Goal: Information Seeking & Learning: Learn about a topic

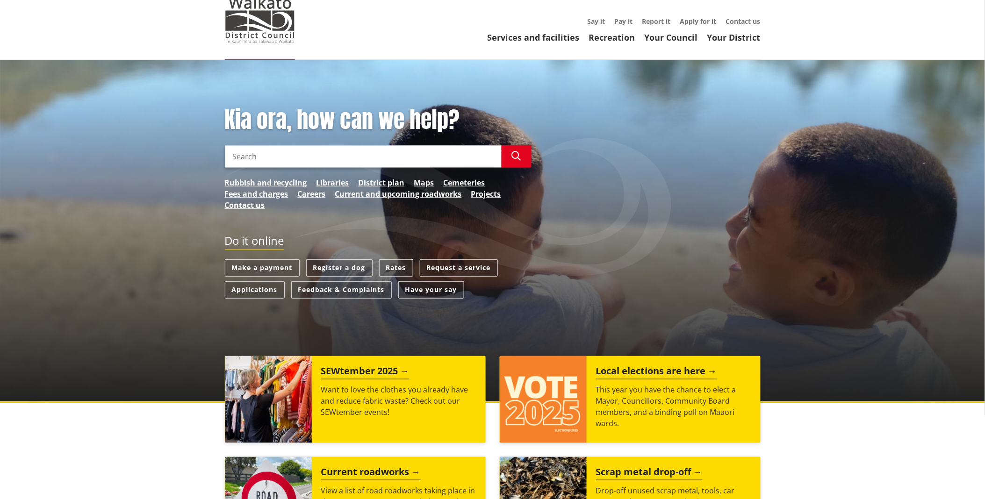
scroll to position [208, 0]
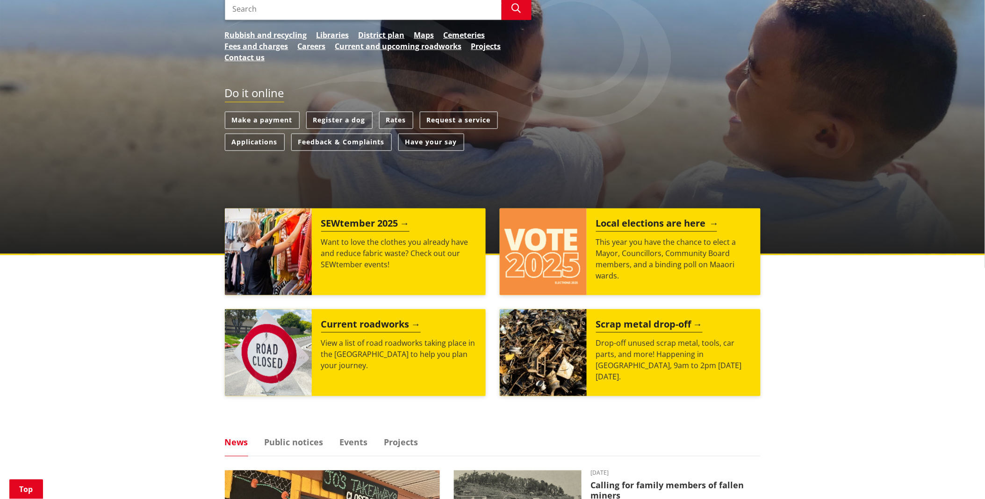
click at [647, 231] on h2 "Local elections are here" at bounding box center [656, 225] width 121 height 14
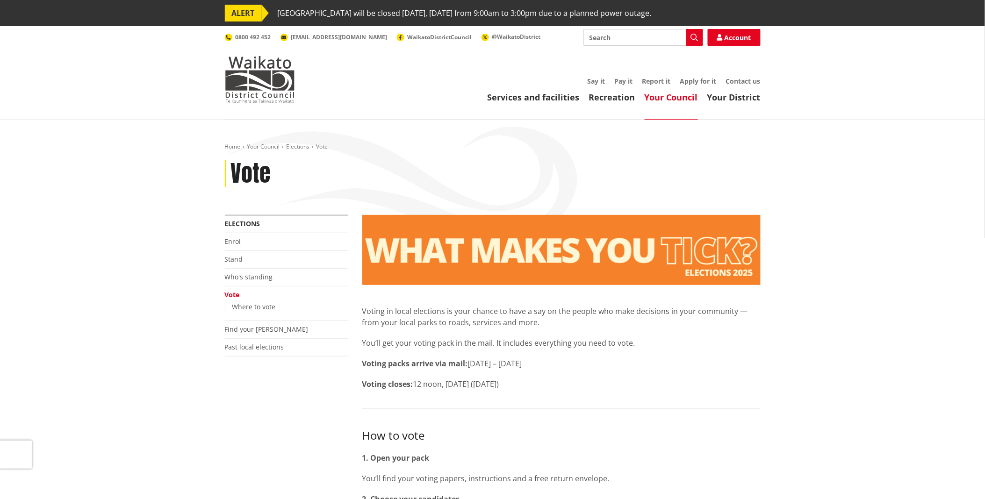
click at [278, 274] on li "Who's standing" at bounding box center [286, 278] width 123 height 18
click at [258, 274] on link "Who's standing" at bounding box center [249, 277] width 48 height 9
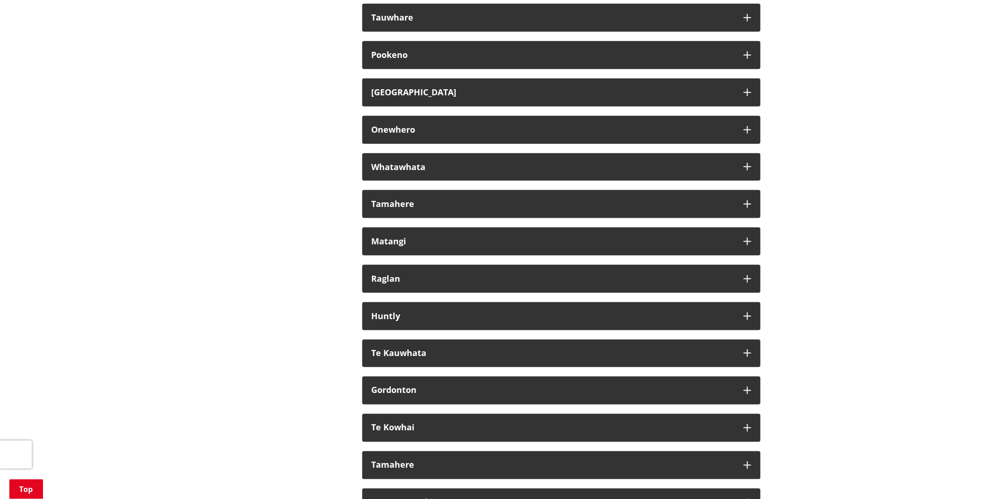
scroll to position [5396, 0]
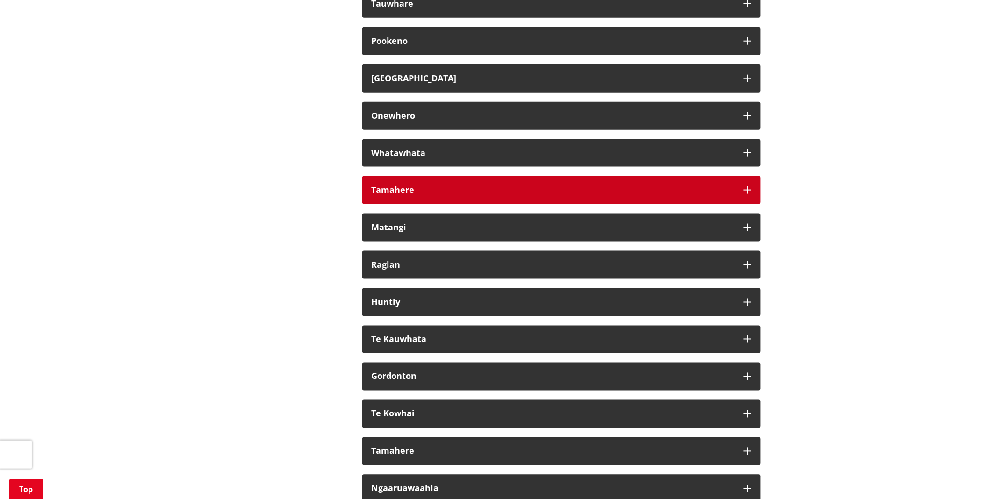
click at [605, 195] on div "Tamahere" at bounding box center [553, 190] width 363 height 9
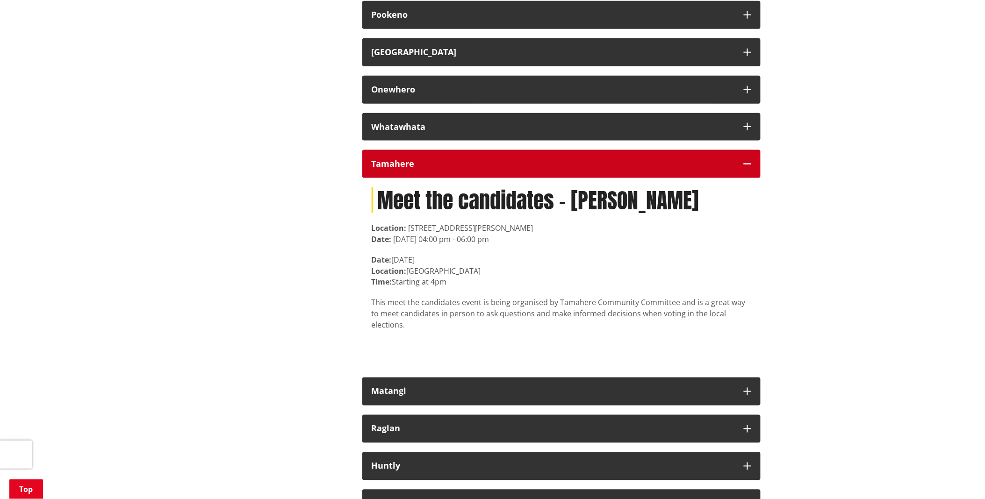
scroll to position [5448, 0]
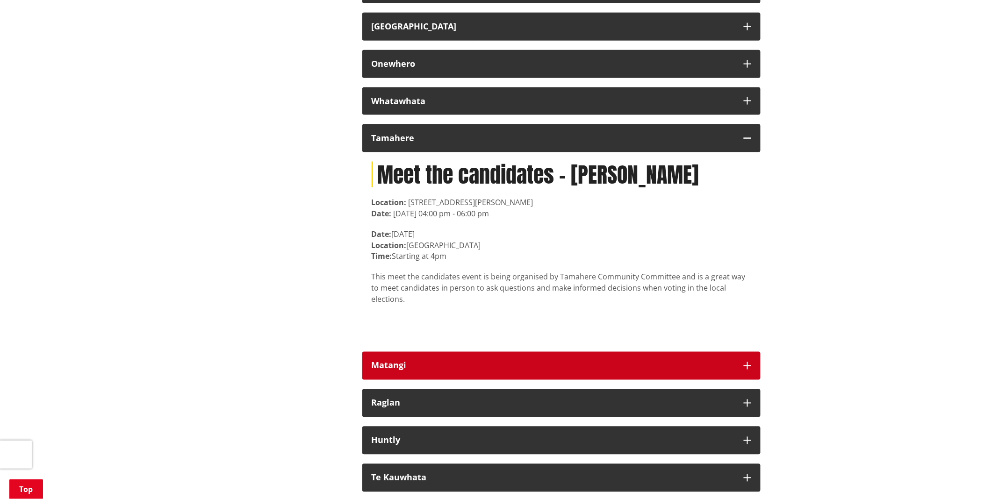
click at [565, 371] on div "Matangi" at bounding box center [553, 365] width 363 height 9
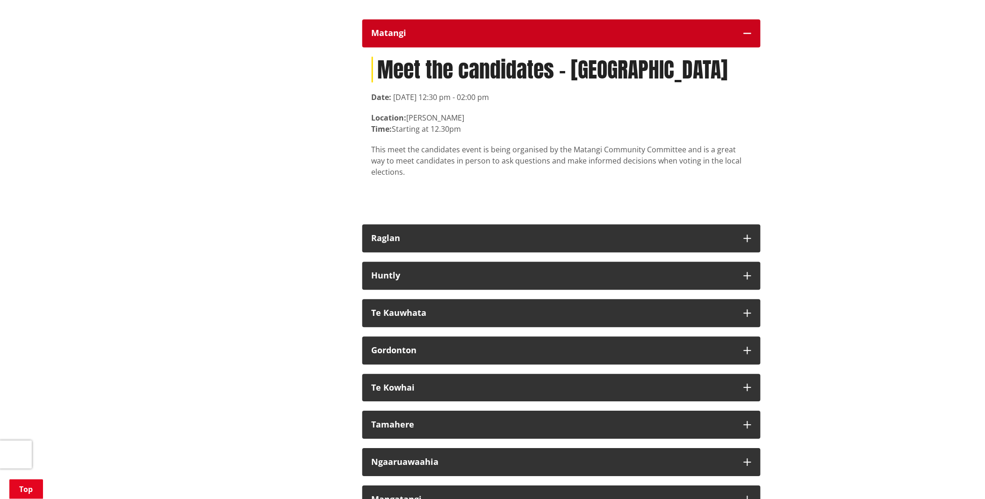
scroll to position [5811, 0]
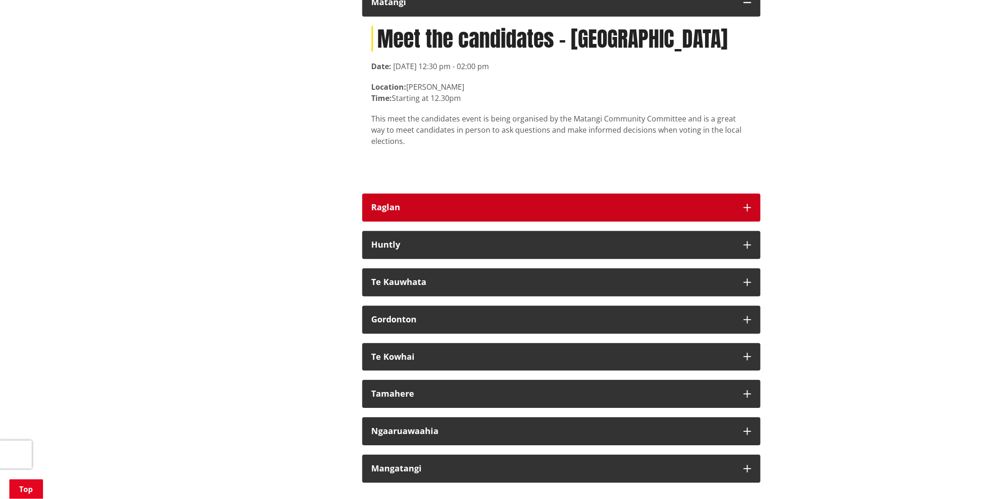
click at [559, 212] on div "Raglan" at bounding box center [553, 207] width 363 height 9
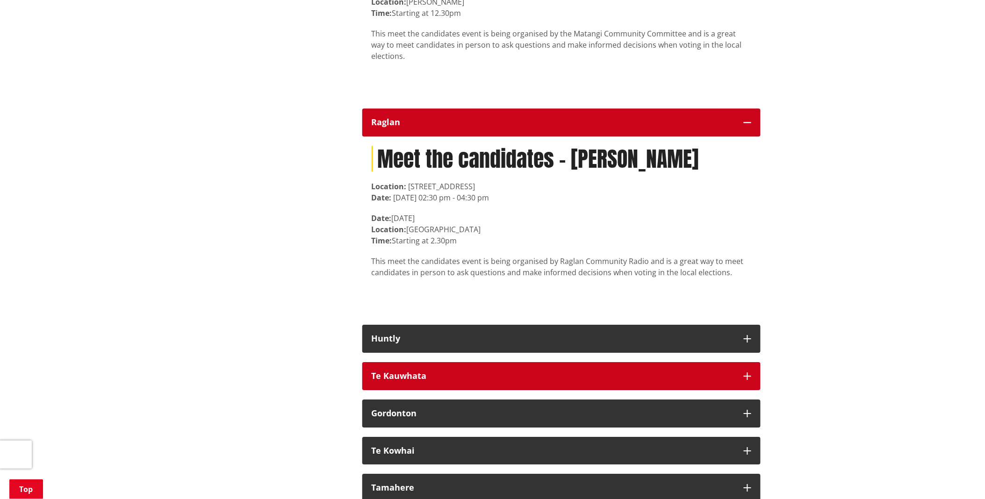
scroll to position [5915, 0]
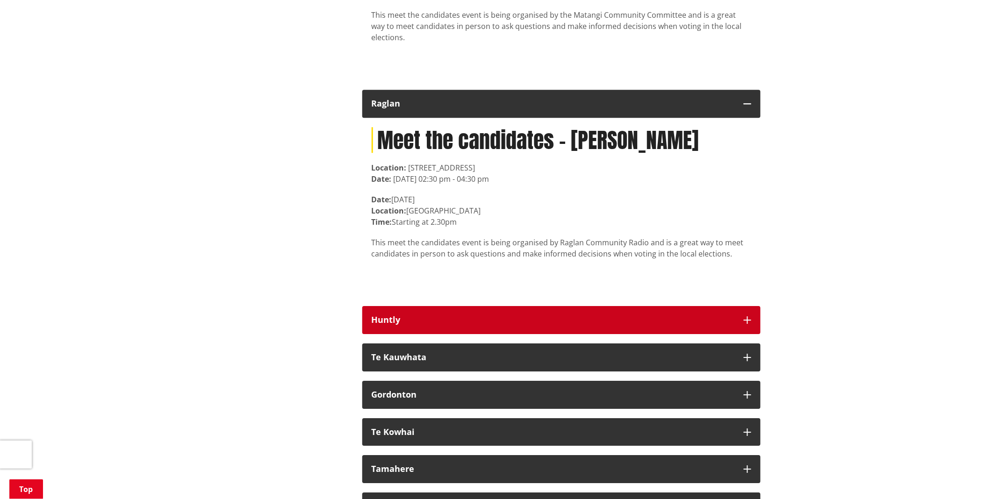
click at [562, 325] on div "Huntly" at bounding box center [553, 320] width 363 height 9
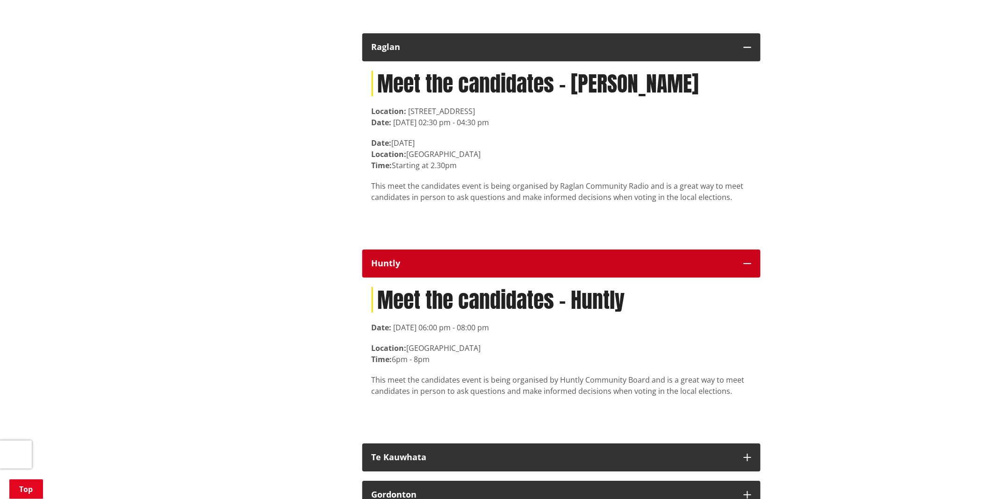
scroll to position [6071, 0]
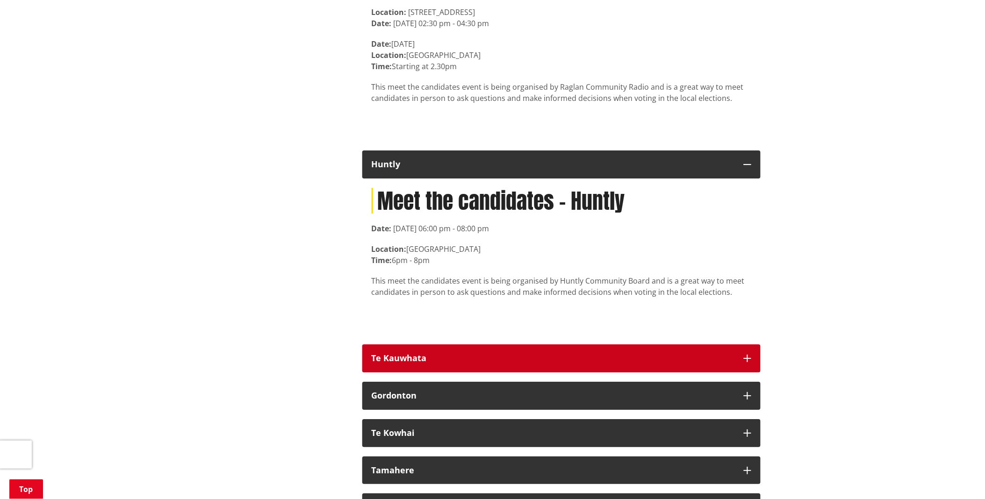
click at [534, 363] on div "Te Kauwhata" at bounding box center [553, 358] width 363 height 9
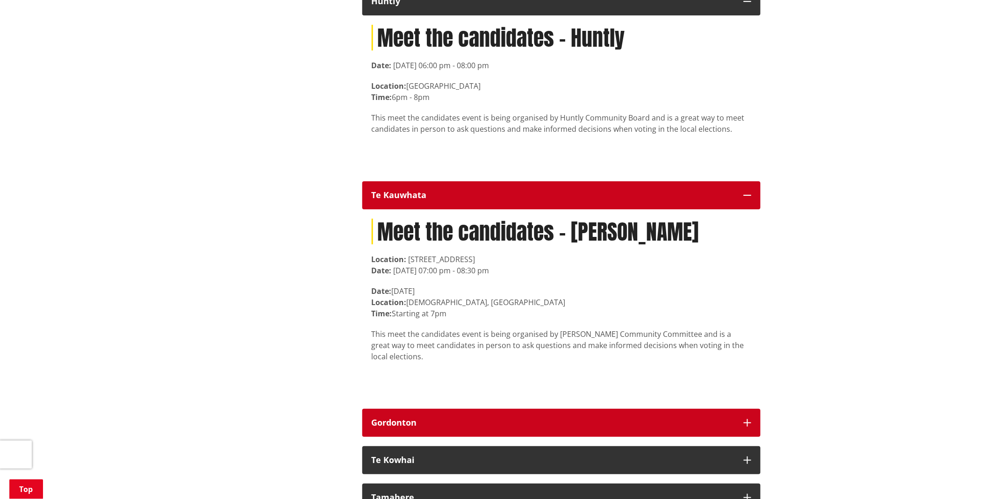
scroll to position [6331, 0]
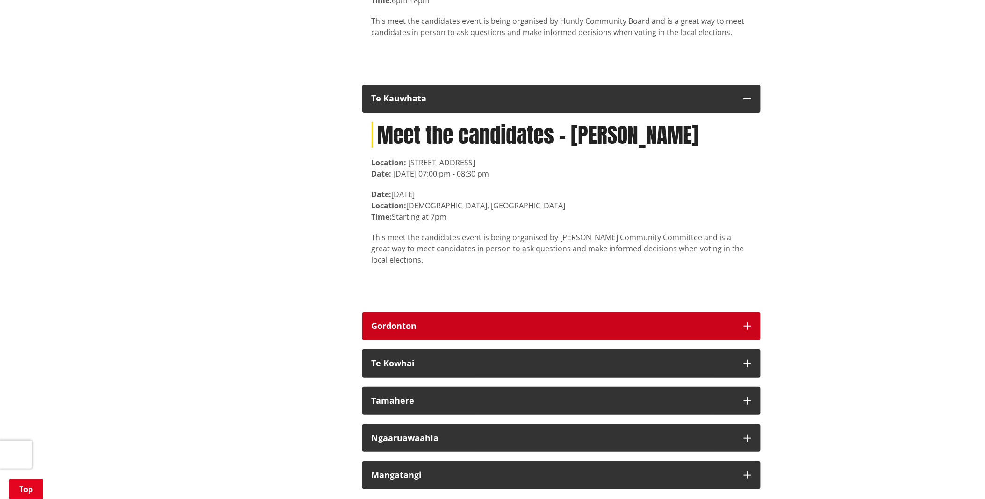
click at [557, 331] on div "Gordonton" at bounding box center [553, 326] width 363 height 9
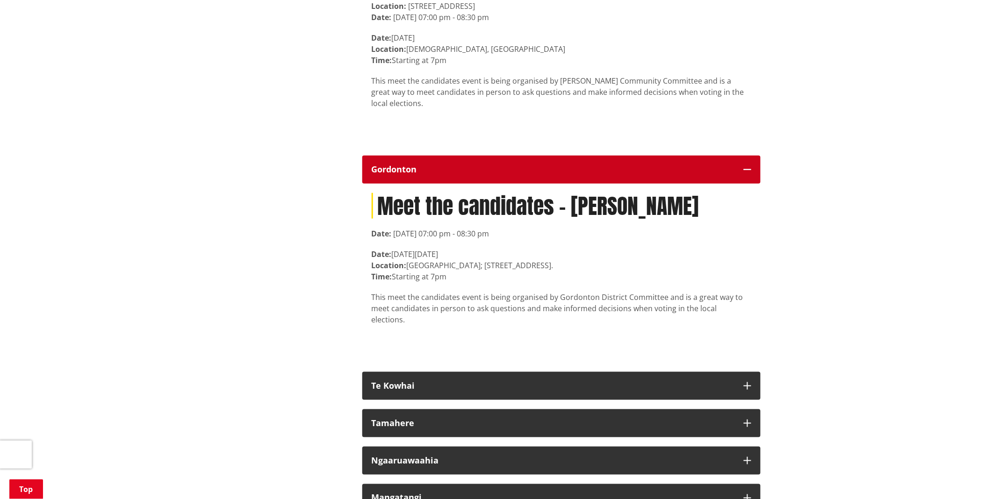
scroll to position [6538, 0]
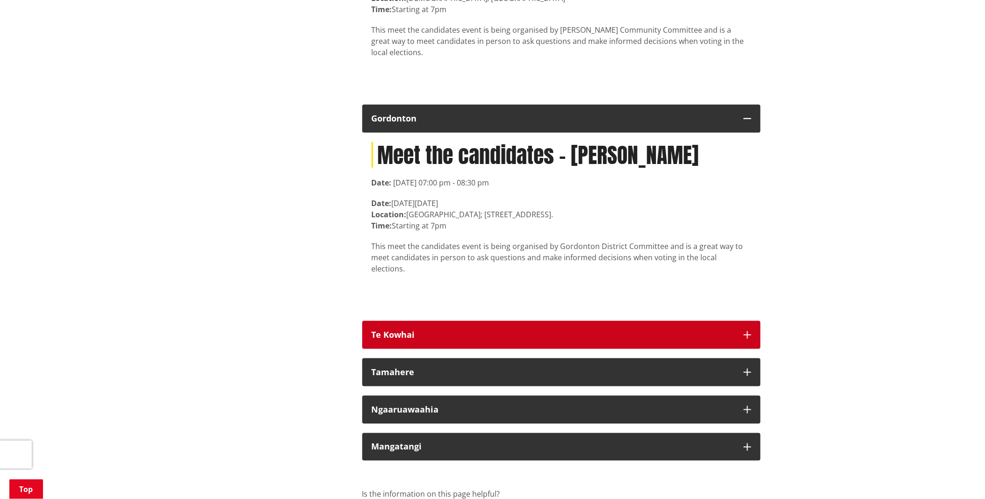
click at [511, 335] on div "Te Kowhai" at bounding box center [553, 335] width 363 height 9
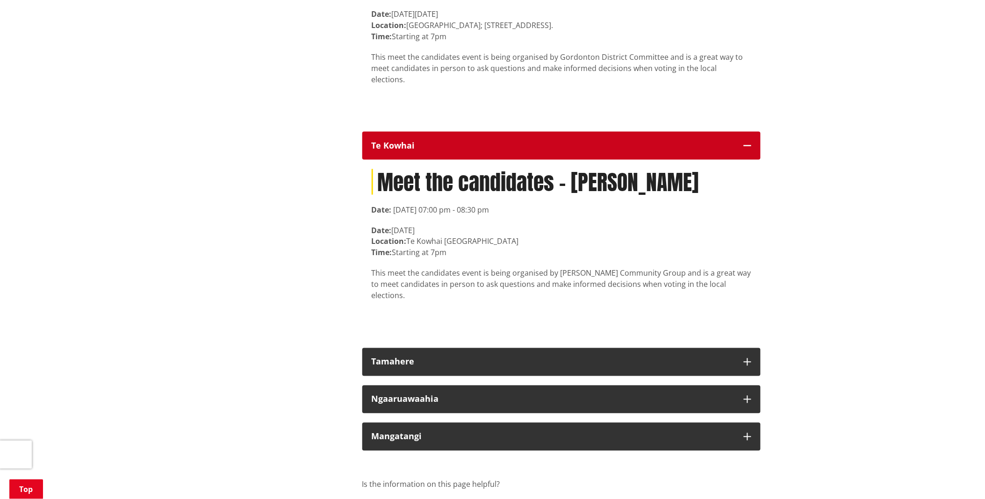
scroll to position [6746, 0]
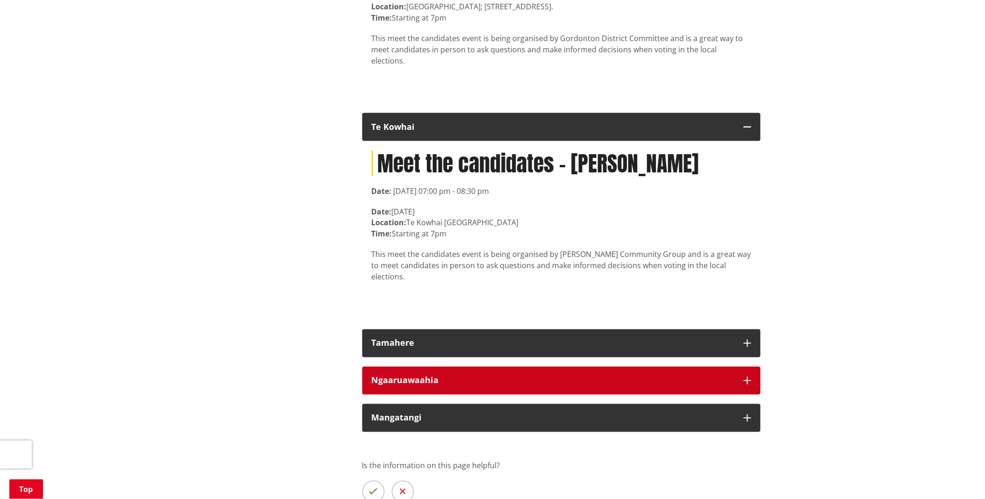
click at [550, 367] on button "Ngaaruawaahia" at bounding box center [561, 381] width 398 height 28
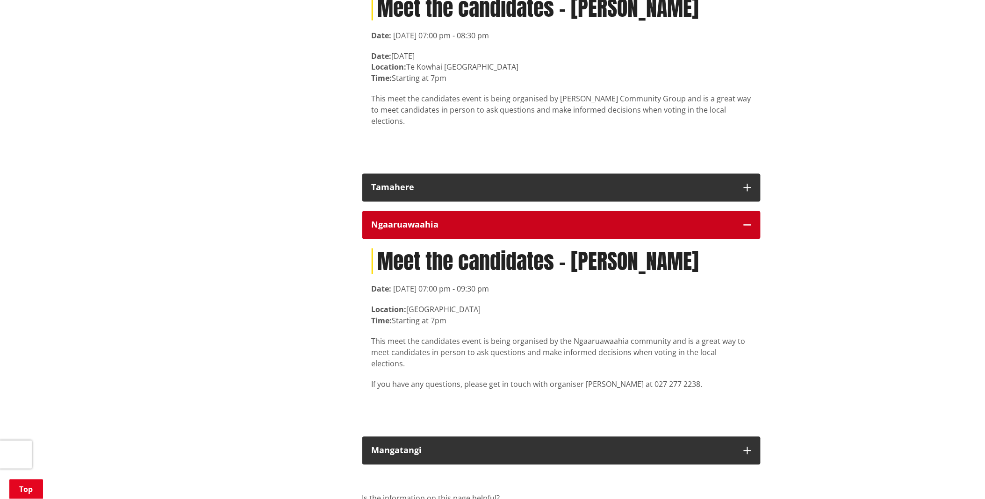
scroll to position [6954, 0]
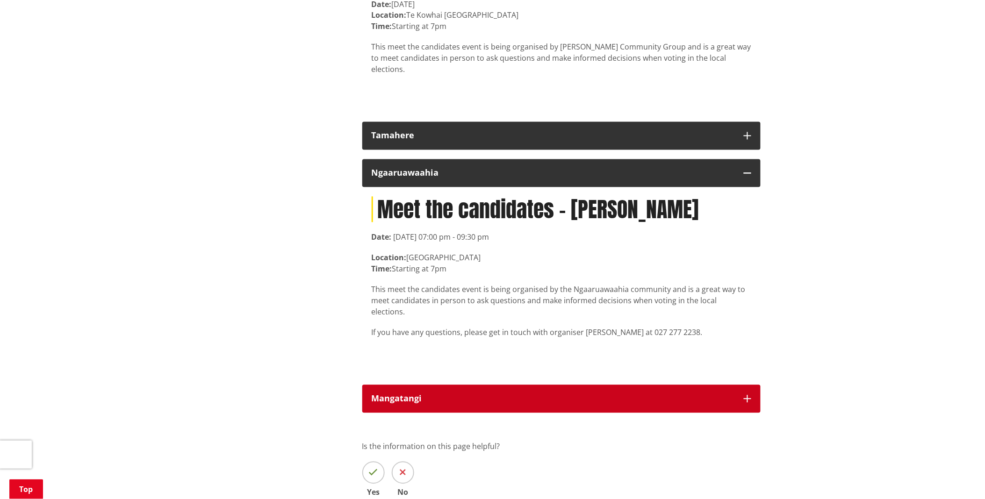
click at [547, 395] on div "Mangatangi" at bounding box center [553, 399] width 363 height 9
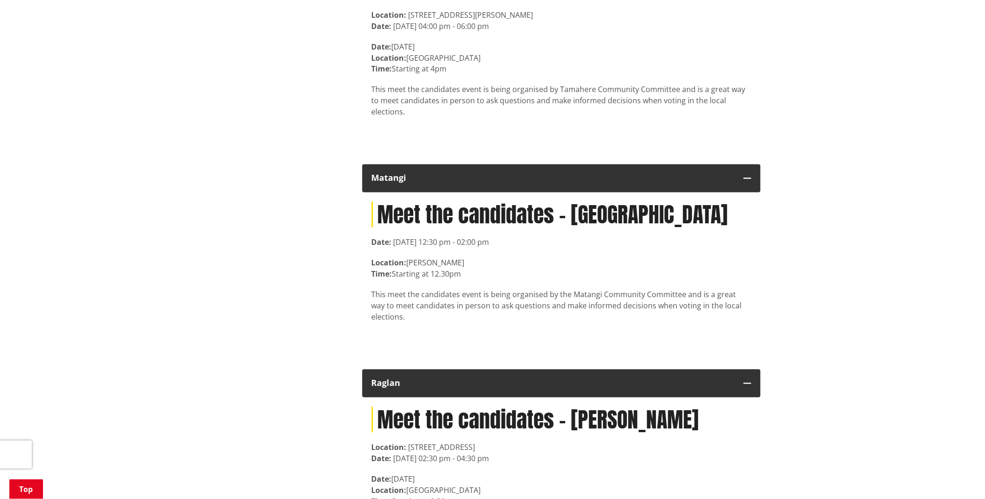
scroll to position [5499, 0]
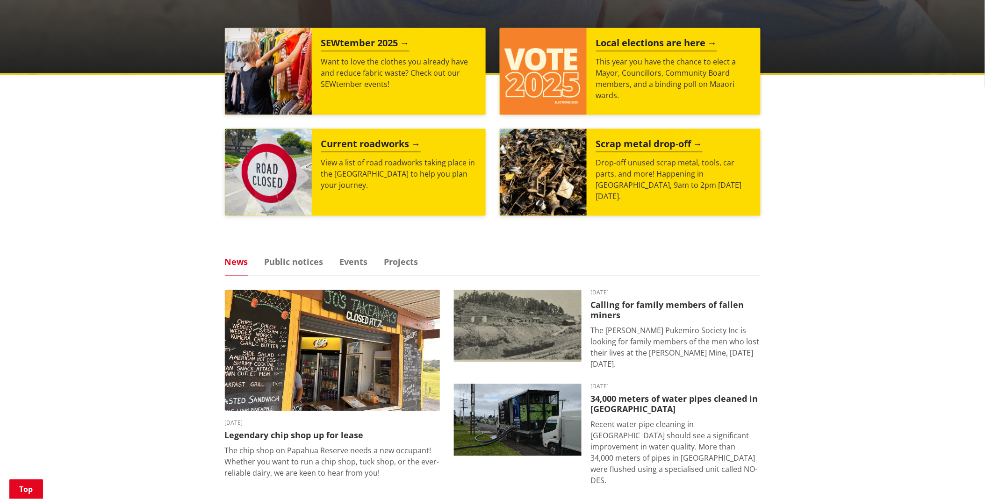
scroll to position [259, 0]
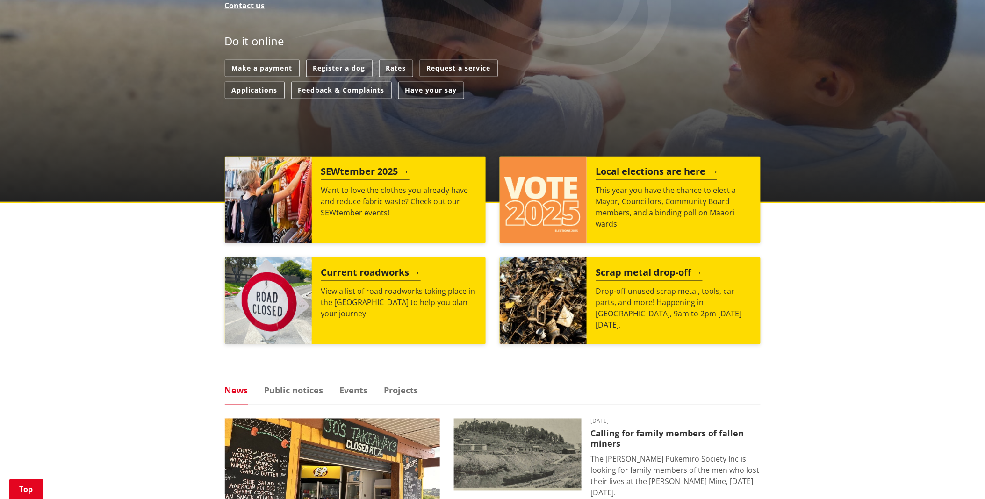
click at [594, 179] on div "Local elections are here This year you have the chance to elect a Mayor, Counci…" at bounding box center [674, 200] width 174 height 87
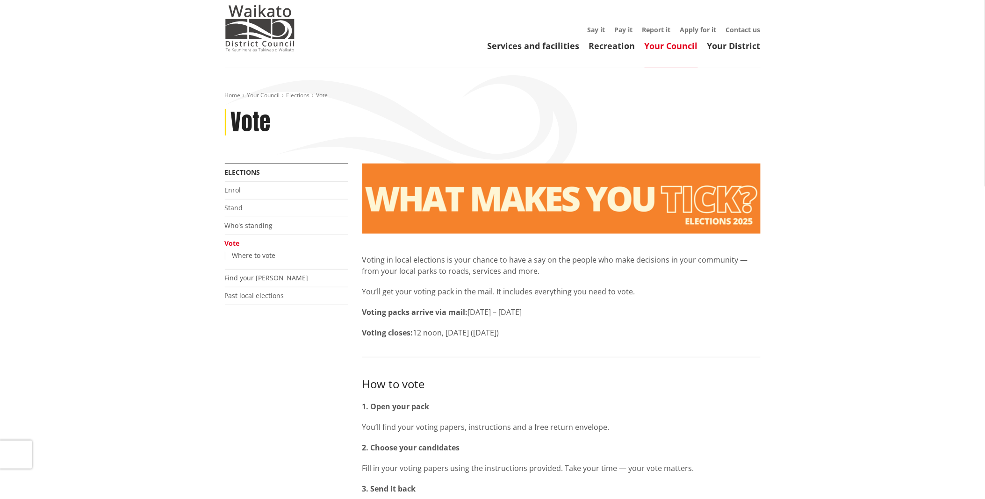
scroll to position [52, 0]
click at [262, 279] on link "Find your [PERSON_NAME]" at bounding box center [267, 277] width 84 height 9
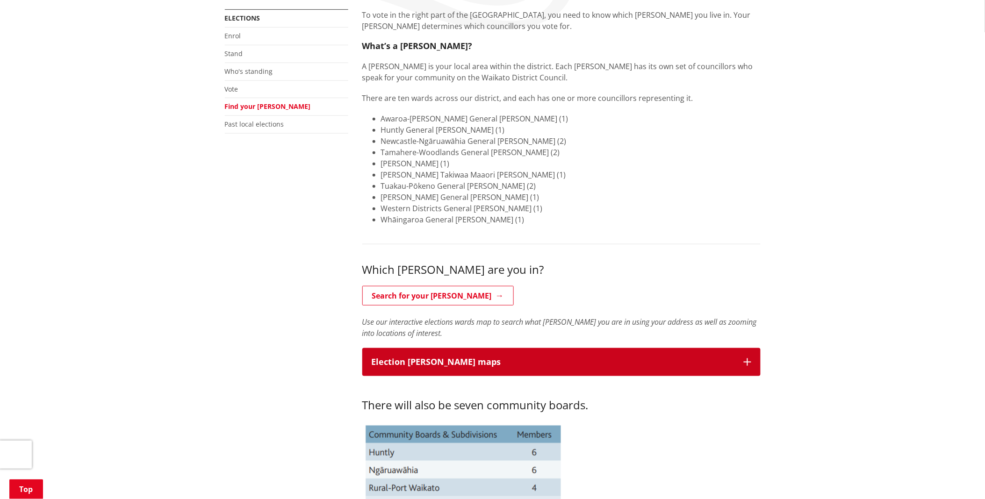
scroll to position [311, 0]
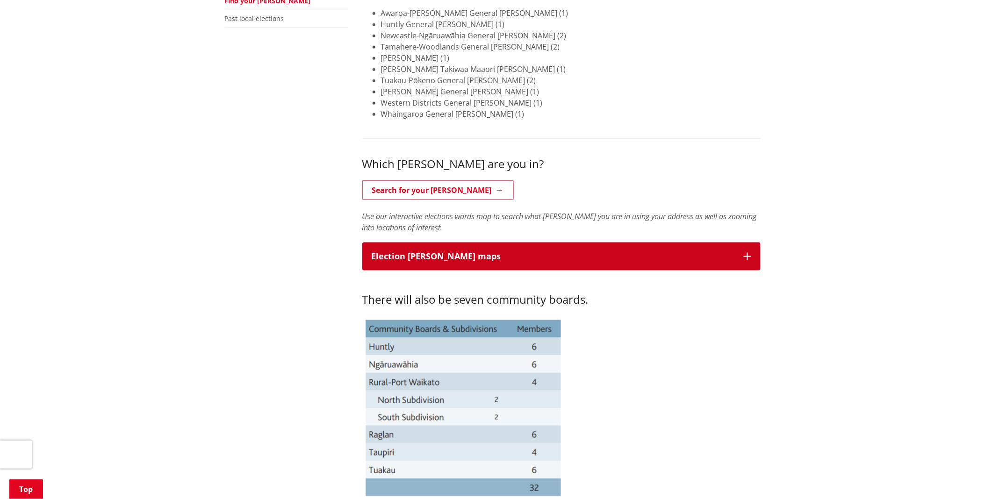
click at [466, 254] on p "Election [PERSON_NAME] maps" at bounding box center [553, 256] width 363 height 9
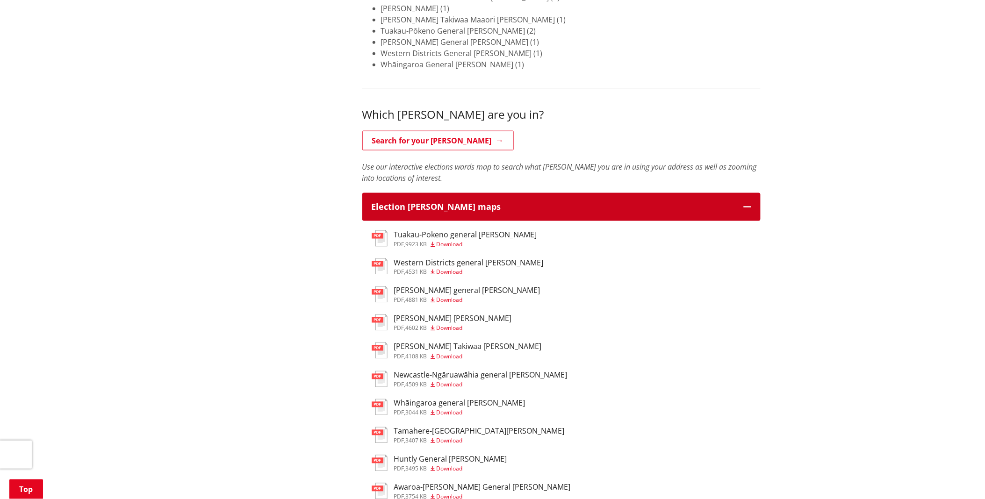
scroll to position [468, 0]
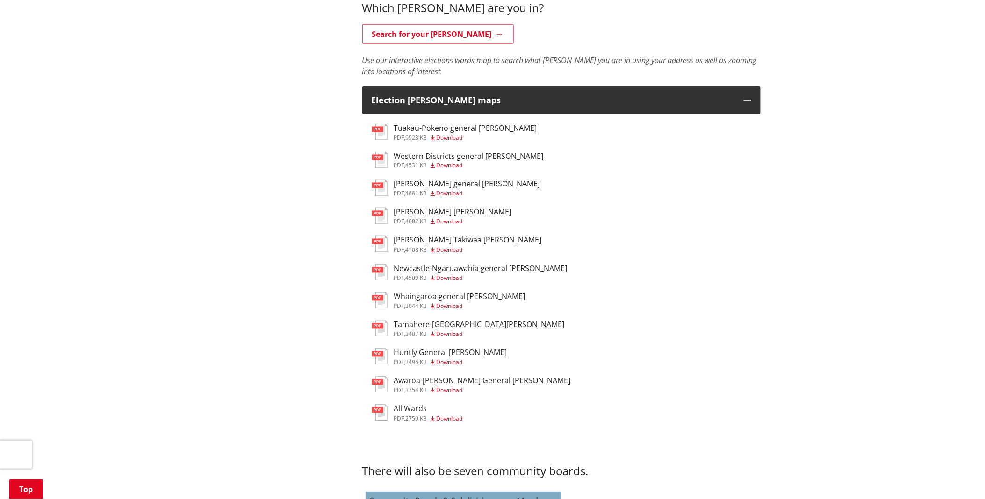
click at [417, 269] on h3 "Newcastle-Ngāruawāhia general [PERSON_NAME]" at bounding box center [480, 269] width 173 height 9
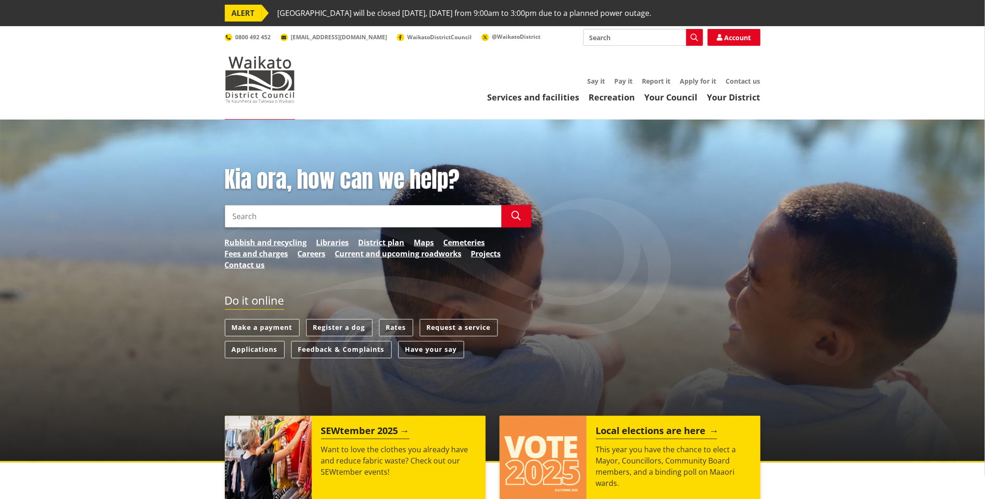
click at [652, 461] on p "This year you have the chance to elect a Mayor, Councillors, Community Board me…" at bounding box center [673, 466] width 155 height 45
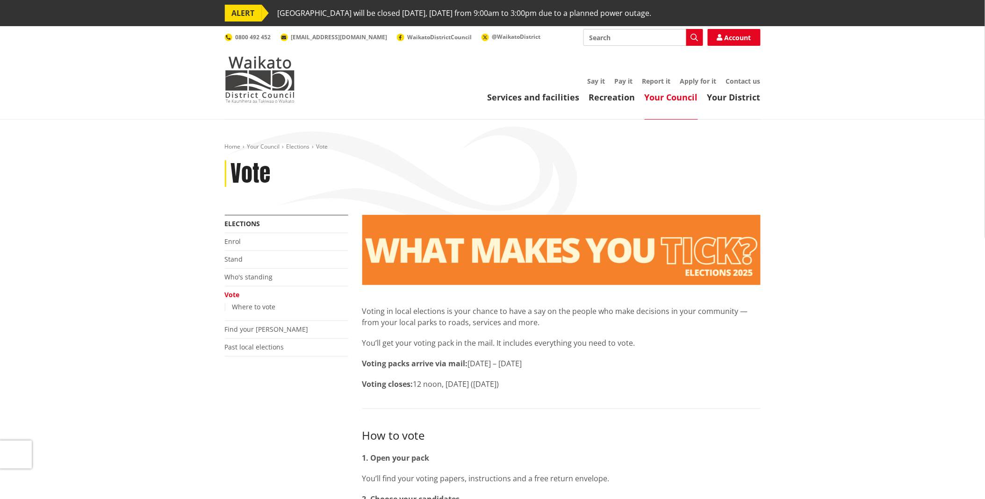
click at [287, 346] on li "Past local elections" at bounding box center [286, 348] width 123 height 18
click at [252, 345] on link "Past local elections" at bounding box center [254, 347] width 59 height 9
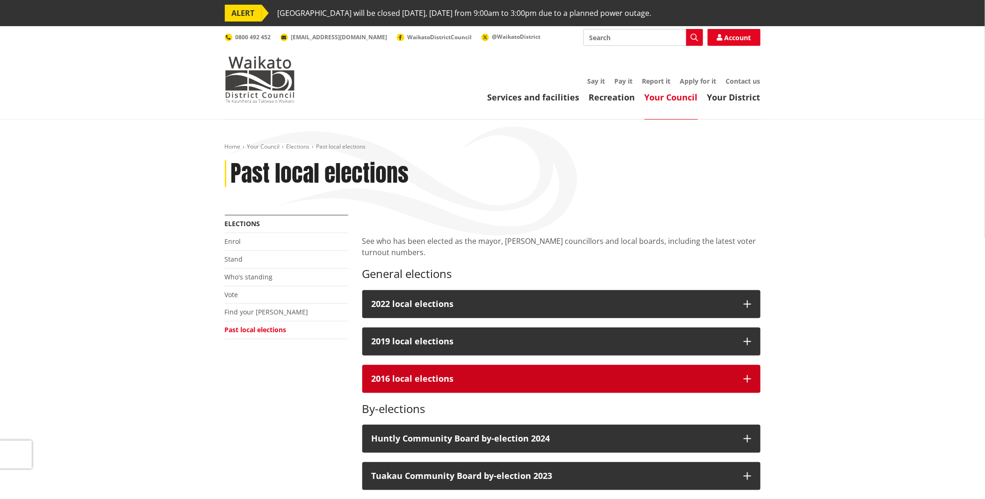
click at [545, 369] on button "2016 local elections" at bounding box center [561, 379] width 398 height 28
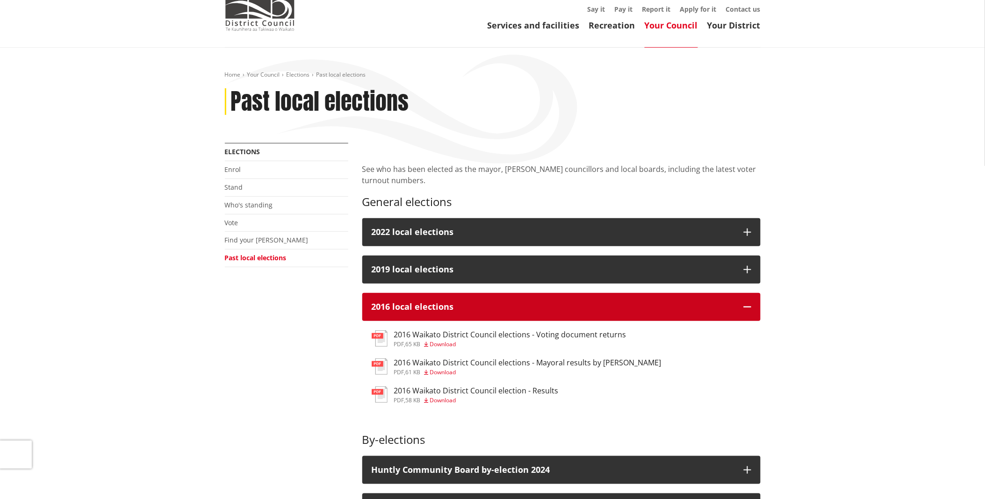
scroll to position [104, 0]
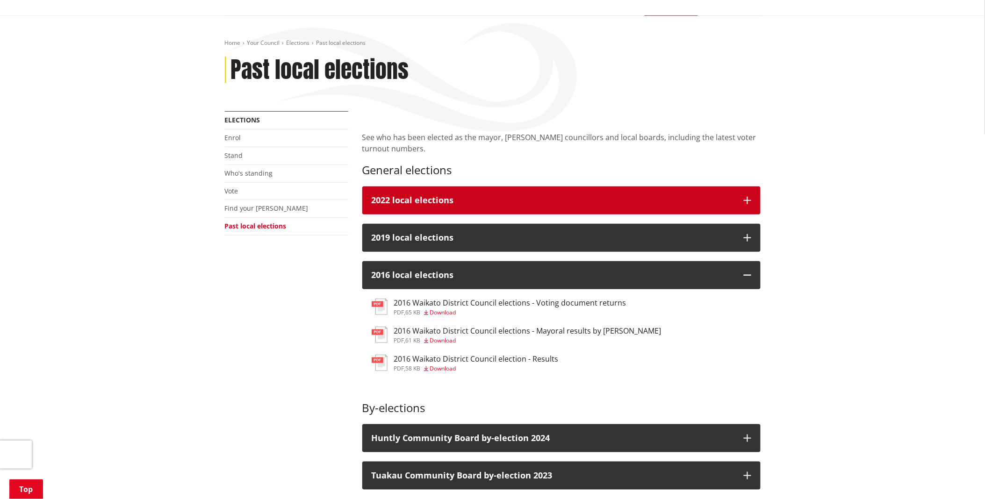
click at [482, 197] on div "2022 local elections" at bounding box center [553, 200] width 363 height 9
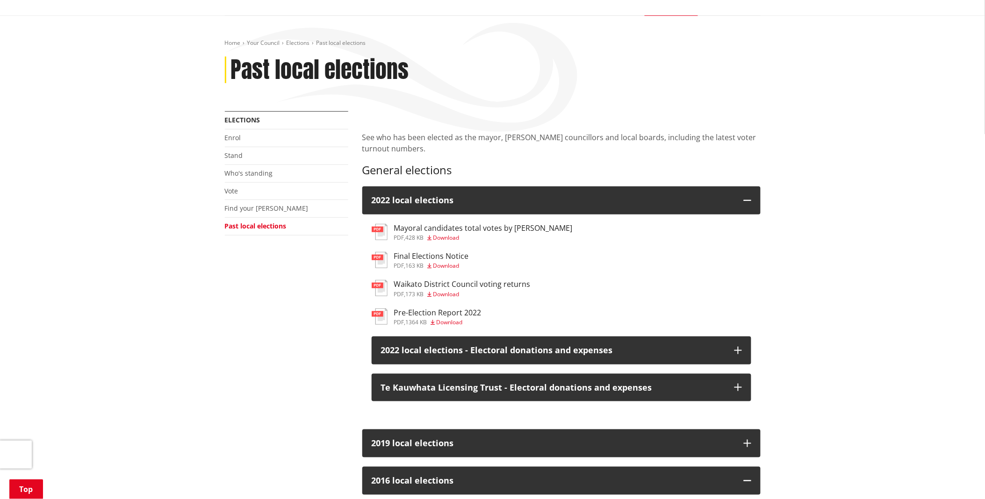
click at [454, 229] on h3 "Mayoral candidates total votes by ward" at bounding box center [483, 228] width 179 height 9
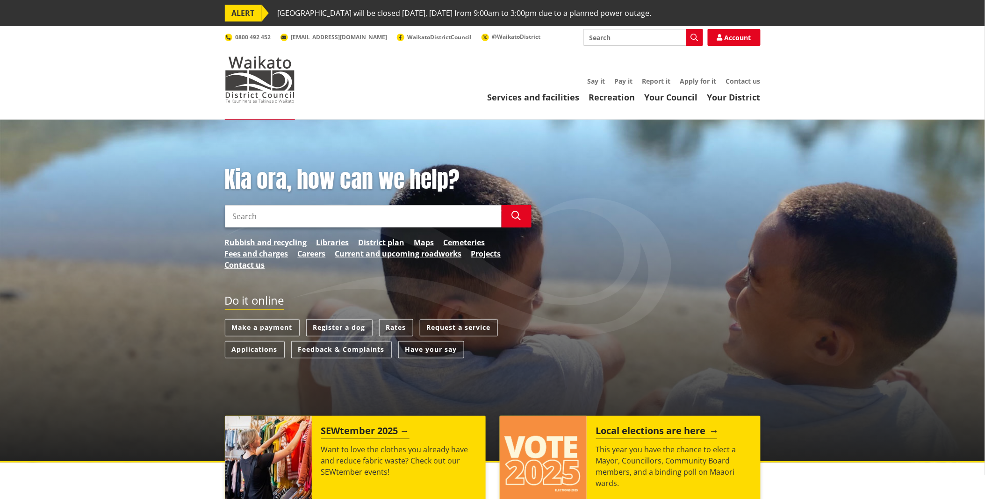
click at [641, 459] on p "This year you have the chance to elect a Mayor, Councillors, Community Board me…" at bounding box center [673, 466] width 155 height 45
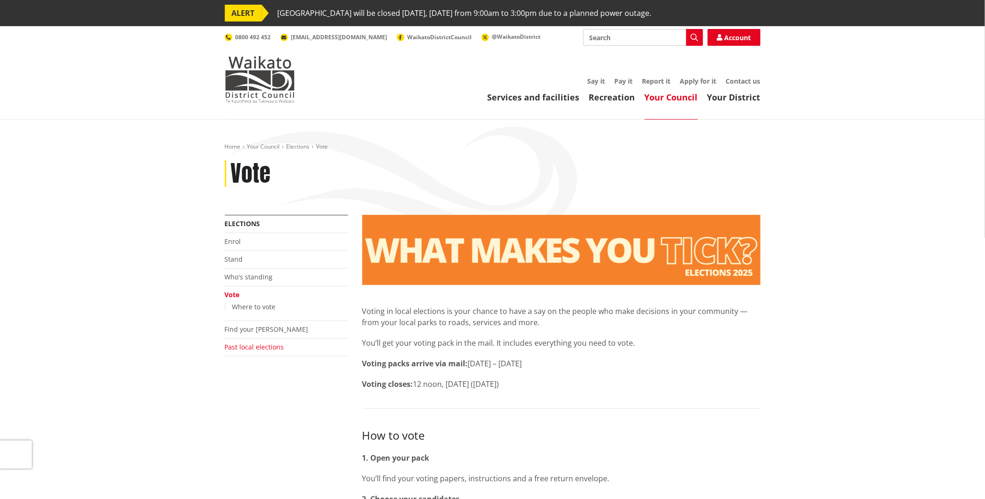
click at [266, 346] on link "Past local elections" at bounding box center [254, 347] width 59 height 9
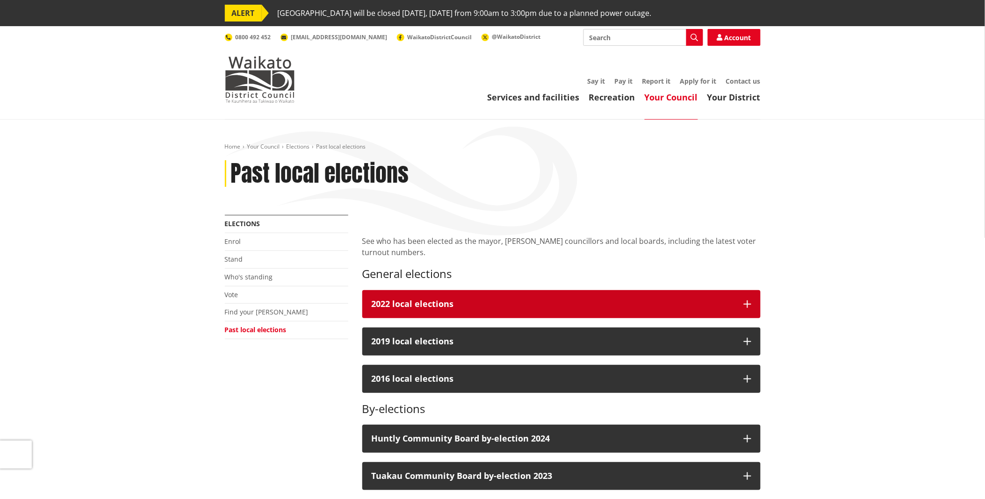
click at [492, 300] on div "2022 local elections" at bounding box center [553, 304] width 363 height 9
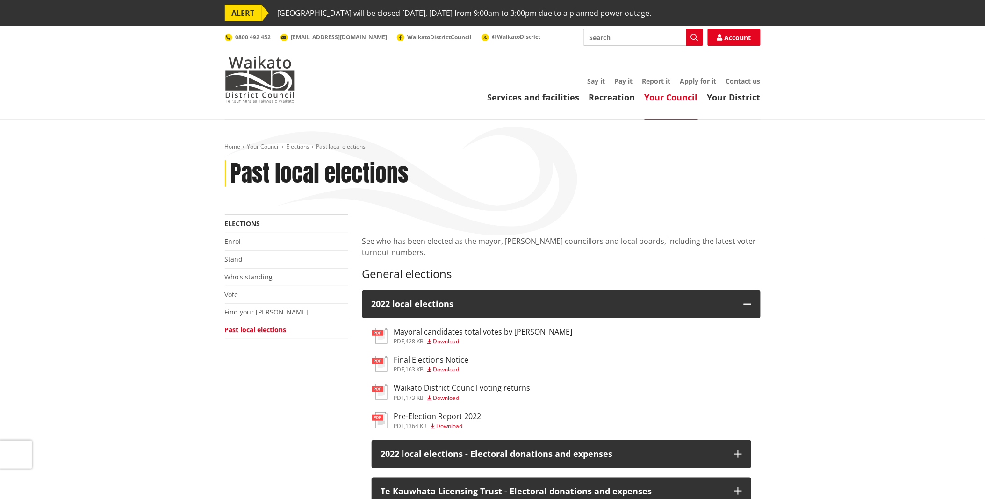
click at [417, 361] on h3 "Final Elections Notice" at bounding box center [431, 360] width 75 height 9
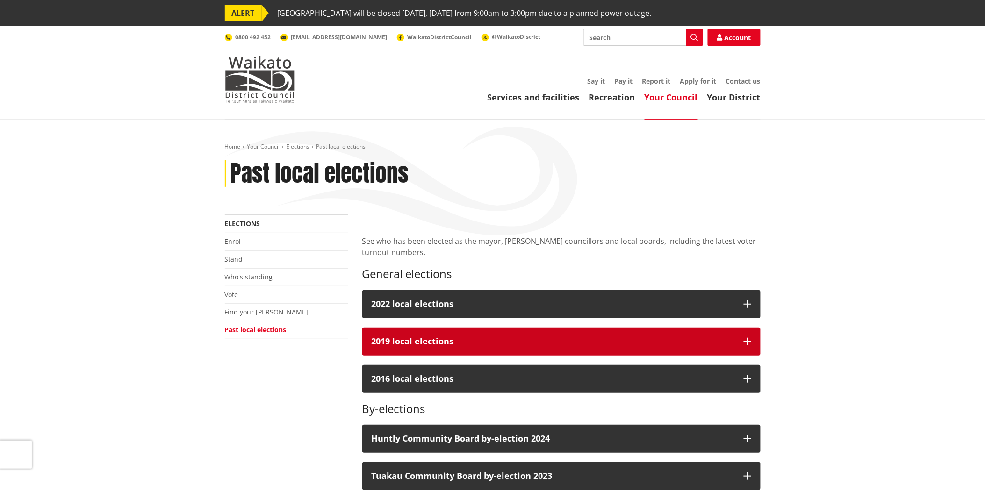
click at [511, 338] on h3 "2019 local elections" at bounding box center [553, 341] width 363 height 9
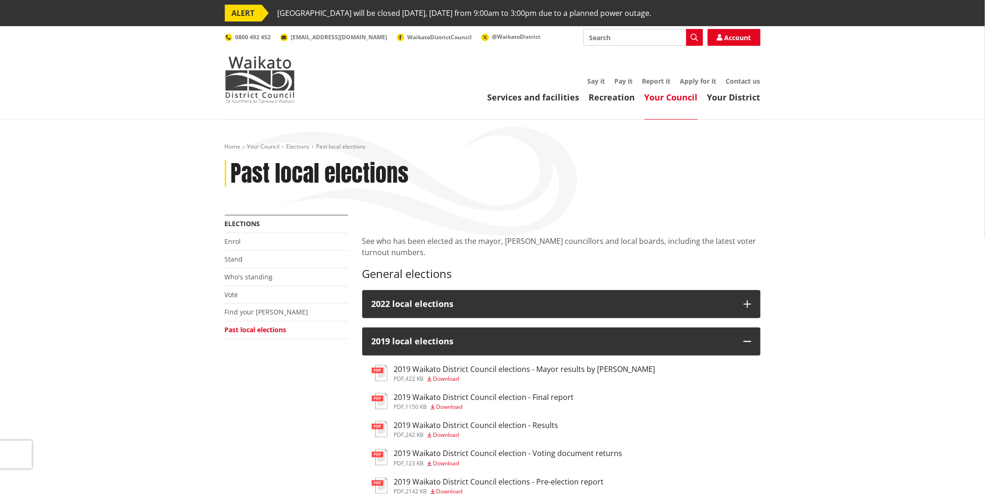
click at [484, 398] on h3 "2019 Waikato District Council election - Final report" at bounding box center [484, 397] width 180 height 9
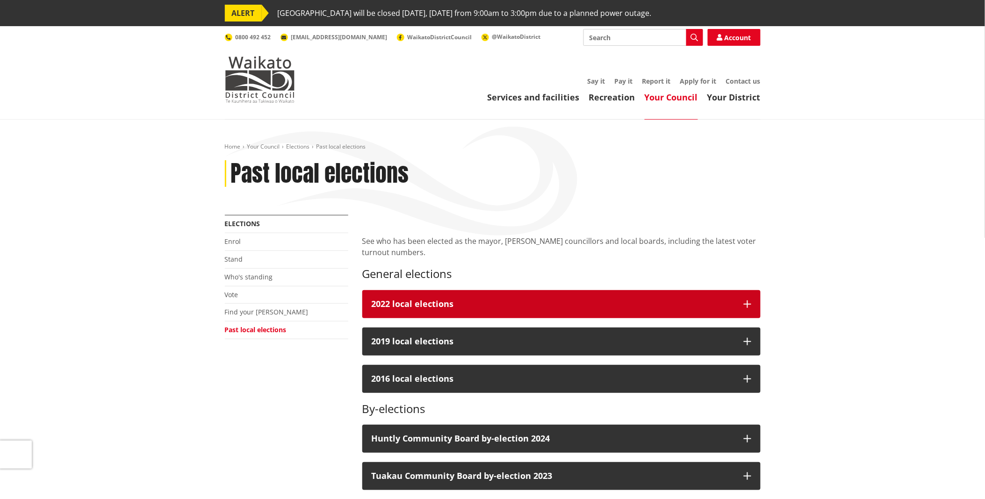
click at [514, 299] on button "2022 local elections" at bounding box center [561, 304] width 398 height 28
